Goal: Transaction & Acquisition: Purchase product/service

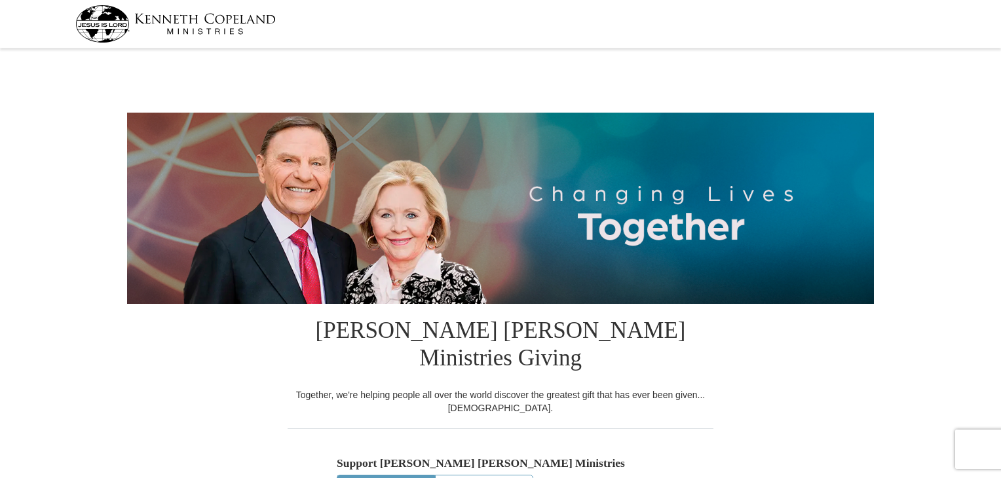
select select "OK"
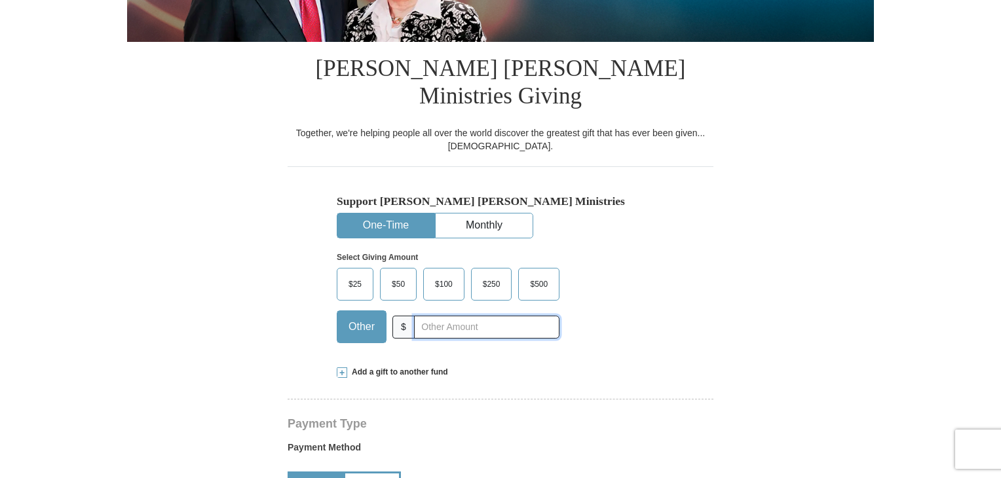
click at [426, 316] on input "text" at bounding box center [486, 327] width 145 height 23
click at [448, 275] on span "$100" at bounding box center [444, 285] width 31 height 20
click at [470, 316] on input "150.00" at bounding box center [486, 327] width 145 height 23
type input "1"
click at [448, 275] on span "$100" at bounding box center [444, 285] width 31 height 20
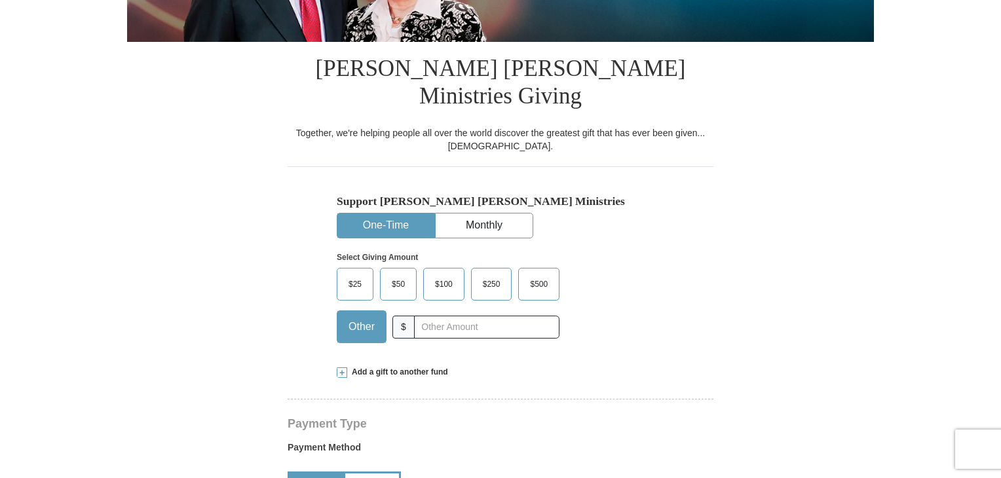
click at [0, 0] on input "$100" at bounding box center [0, 0] width 0 height 0
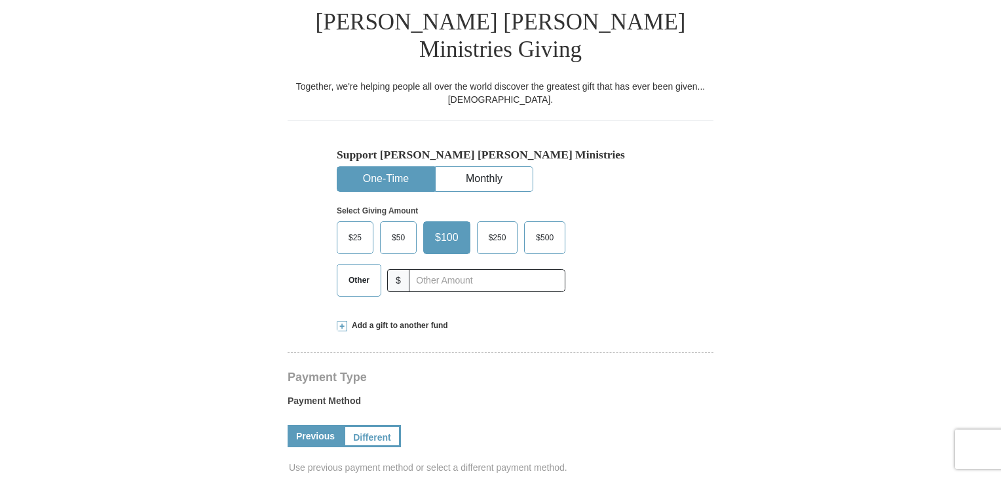
scroll to position [459, 0]
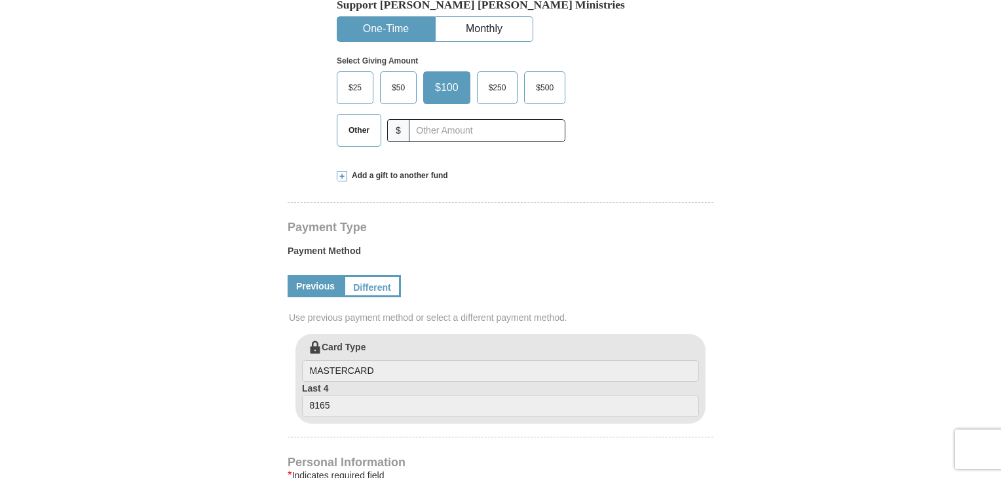
click at [412, 170] on span "Add a gift to another fund" at bounding box center [397, 175] width 101 height 11
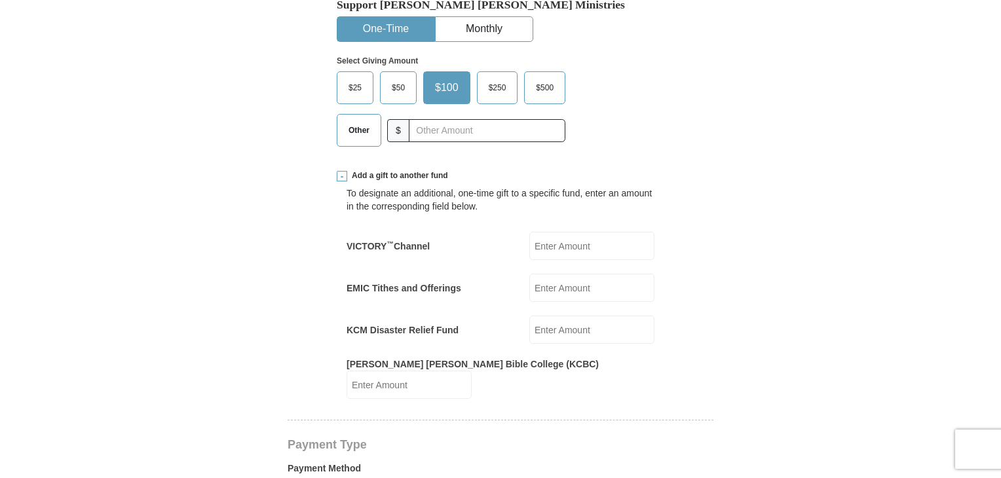
click at [435, 282] on label "EMIC Tithes and Offerings" at bounding box center [404, 288] width 115 height 13
click at [529, 274] on input "EMIC Tithes and Offerings" at bounding box center [591, 288] width 125 height 28
click at [571, 274] on input "EMIC Tithes and Offerings" at bounding box center [591, 288] width 125 height 28
type input "75.00"
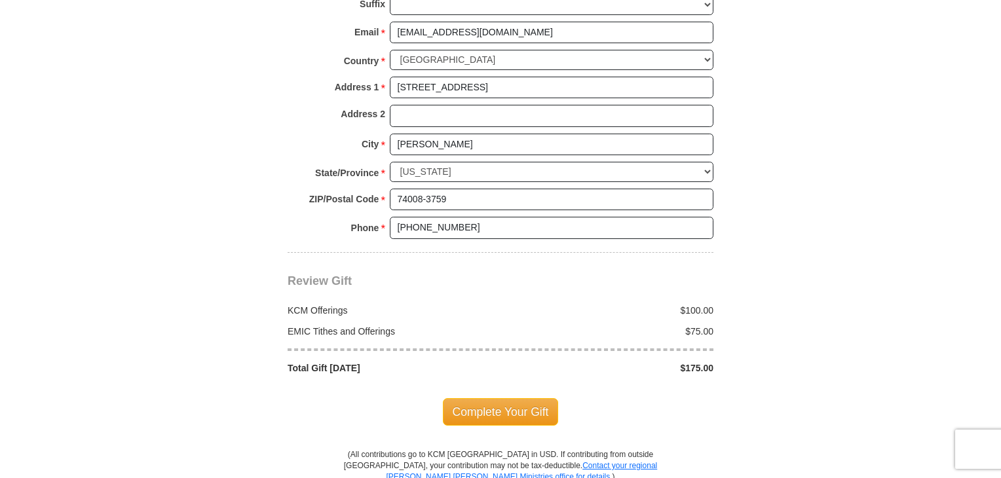
scroll to position [1245, 0]
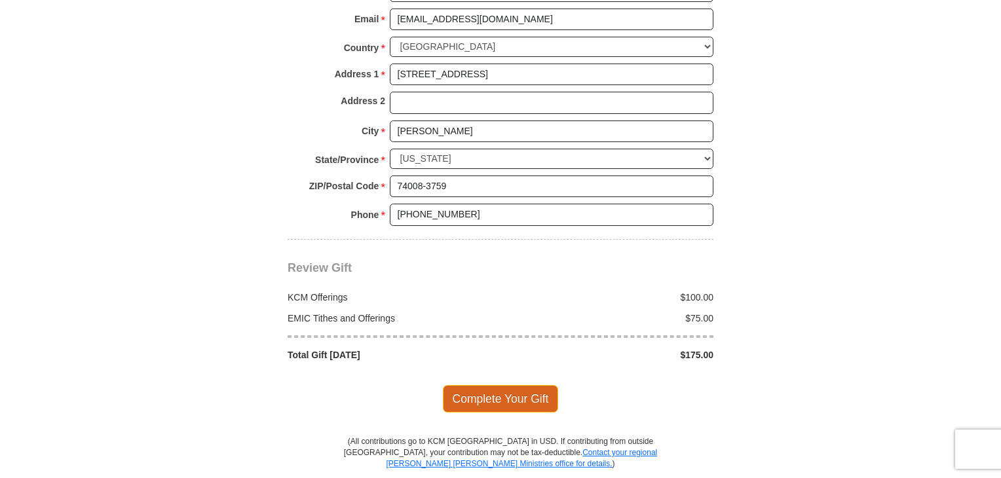
click at [520, 385] on span "Complete Your Gift" at bounding box center [501, 399] width 116 height 28
